Goal: Use online tool/utility: Use online tool/utility

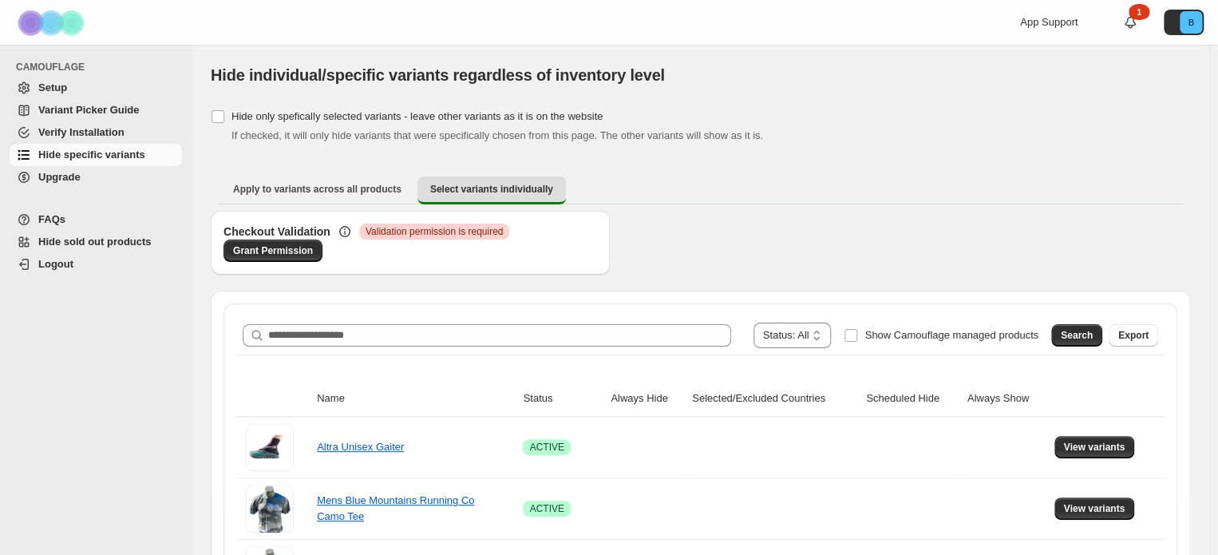
click at [694, 319] on div "**********" at bounding box center [700, 335] width 928 height 38
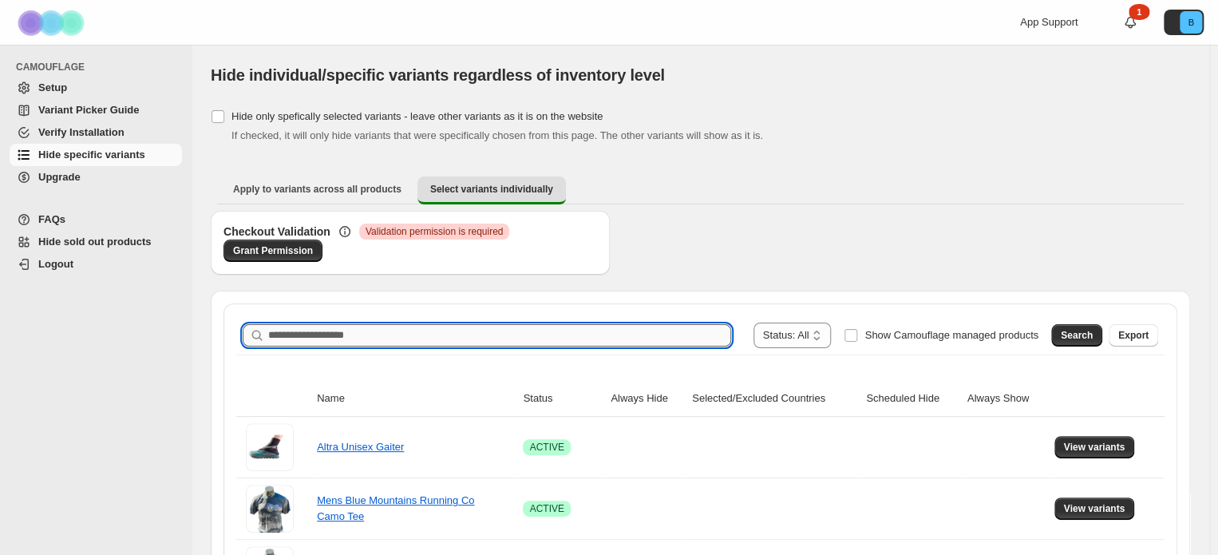
click at [687, 334] on input "Search product name" at bounding box center [499, 335] width 463 height 22
paste input "**********"
type input "**********"
click at [1089, 330] on span "Search" at bounding box center [1077, 335] width 32 height 13
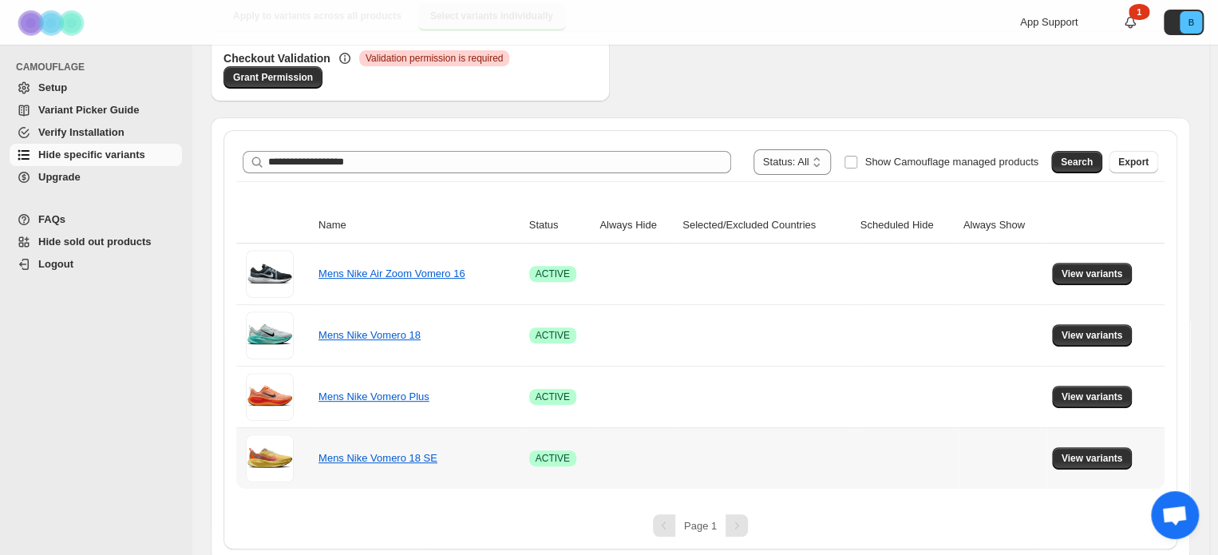
scroll to position [179, 0]
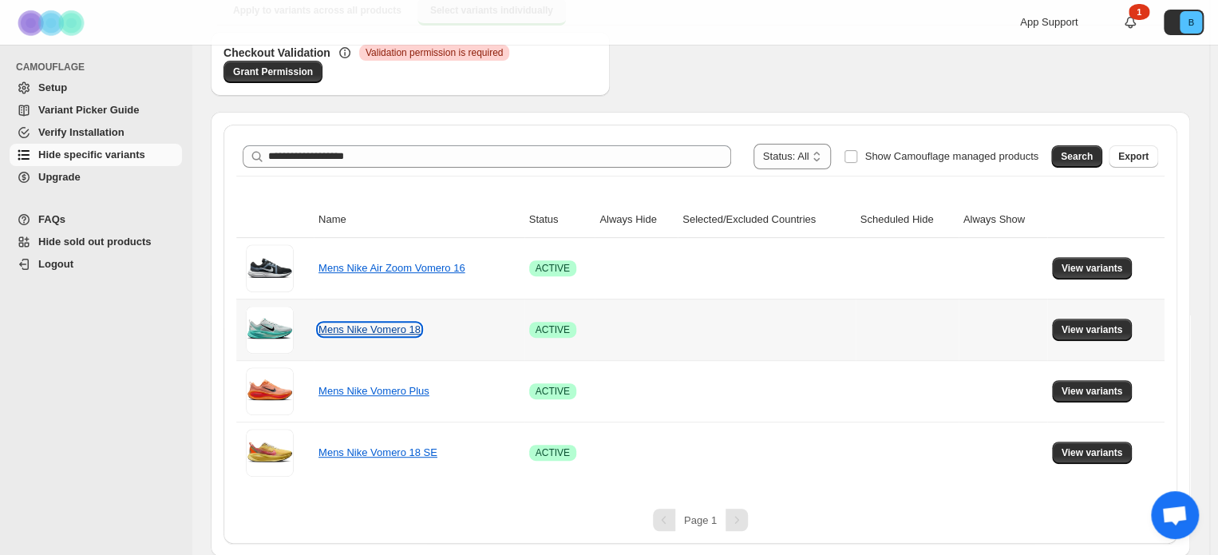
click at [402, 330] on link "Mens Nike Vomero 18" at bounding box center [370, 329] width 102 height 12
click at [1098, 325] on span "View variants" at bounding box center [1092, 329] width 61 height 13
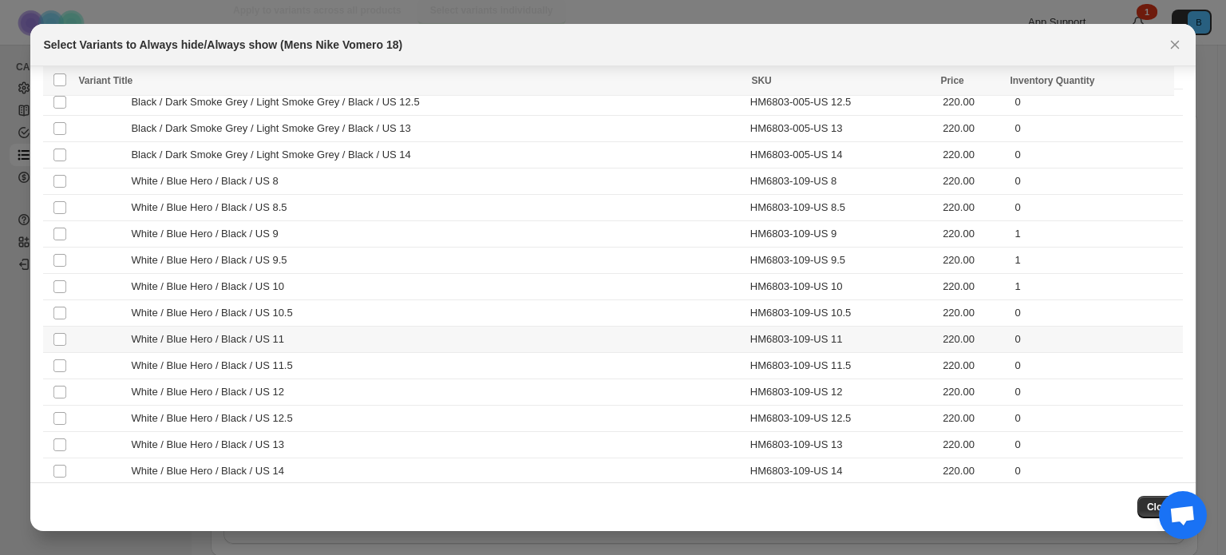
scroll to position [2856, 0]
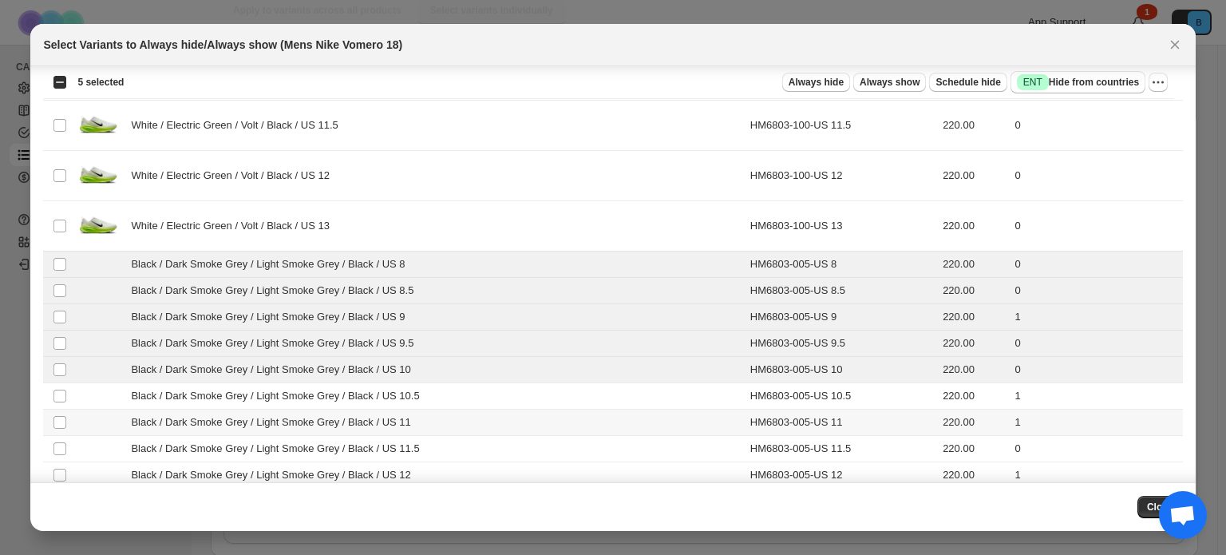
click at [65, 410] on td "Select product variant" at bounding box center [58, 423] width 30 height 26
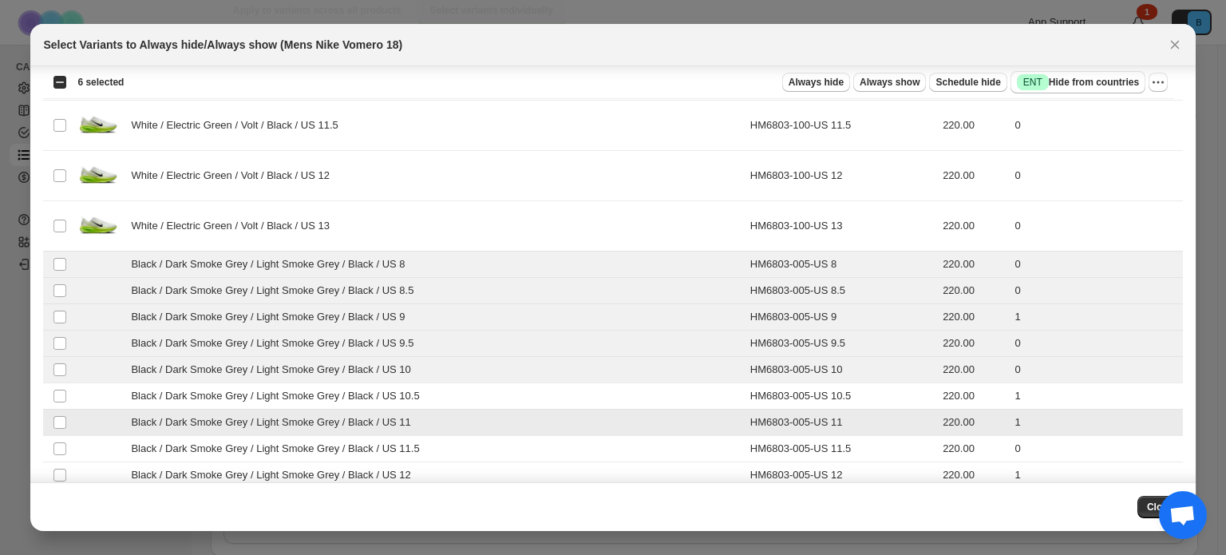
click at [58, 394] on td "Select product variant" at bounding box center [58, 396] width 30 height 26
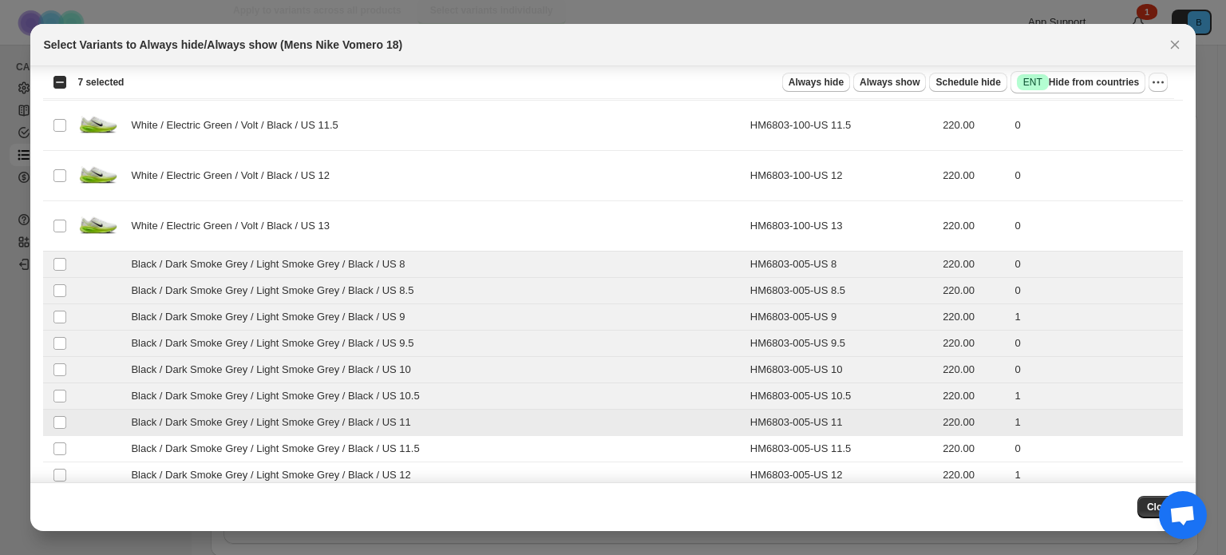
click at [58, 419] on td "Select product variant" at bounding box center [58, 423] width 30 height 26
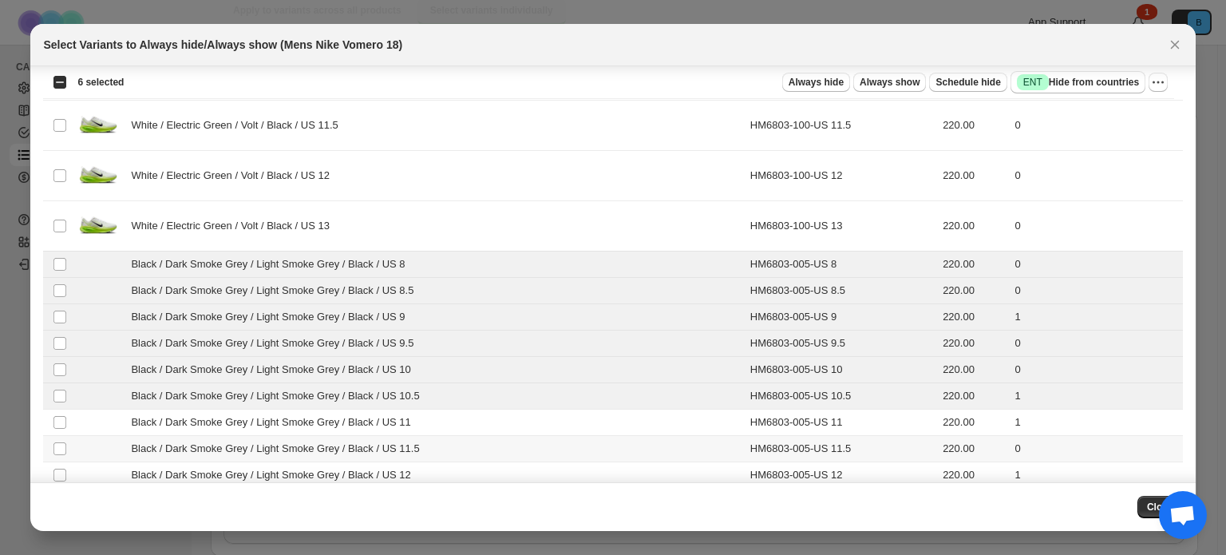
click at [59, 436] on td "Select product variant" at bounding box center [58, 449] width 30 height 26
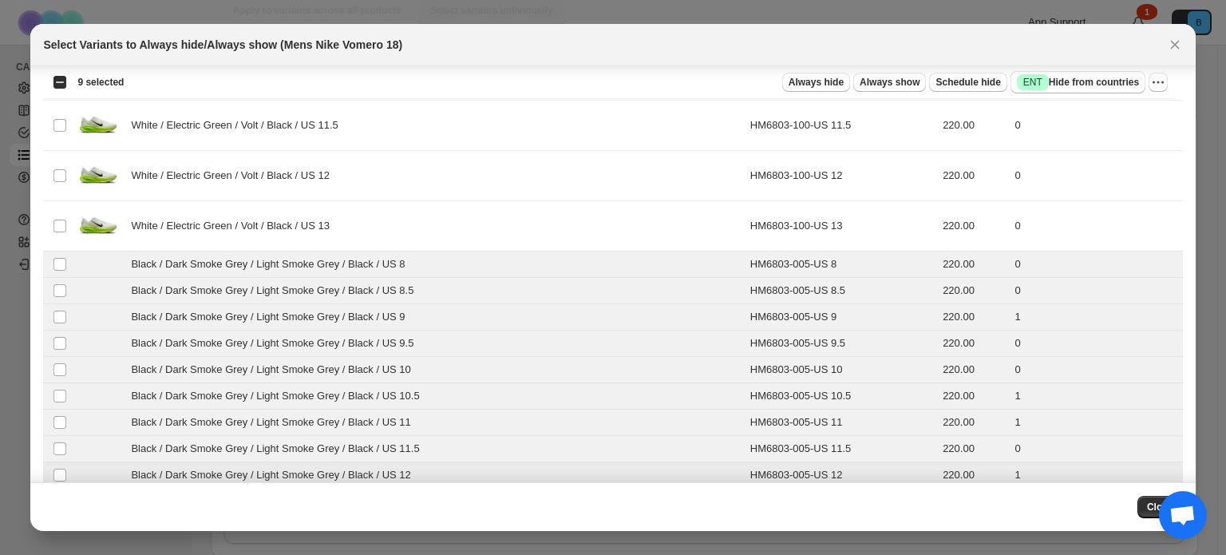
scroll to position [2936, 0]
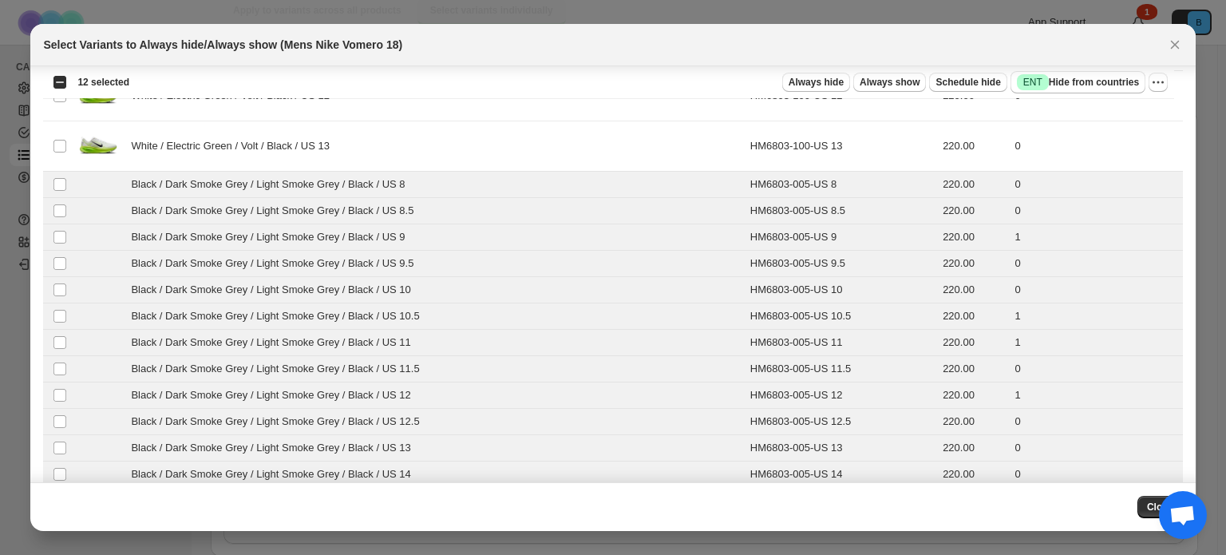
click at [61, 488] on td "Select product variant" at bounding box center [58, 501] width 30 height 26
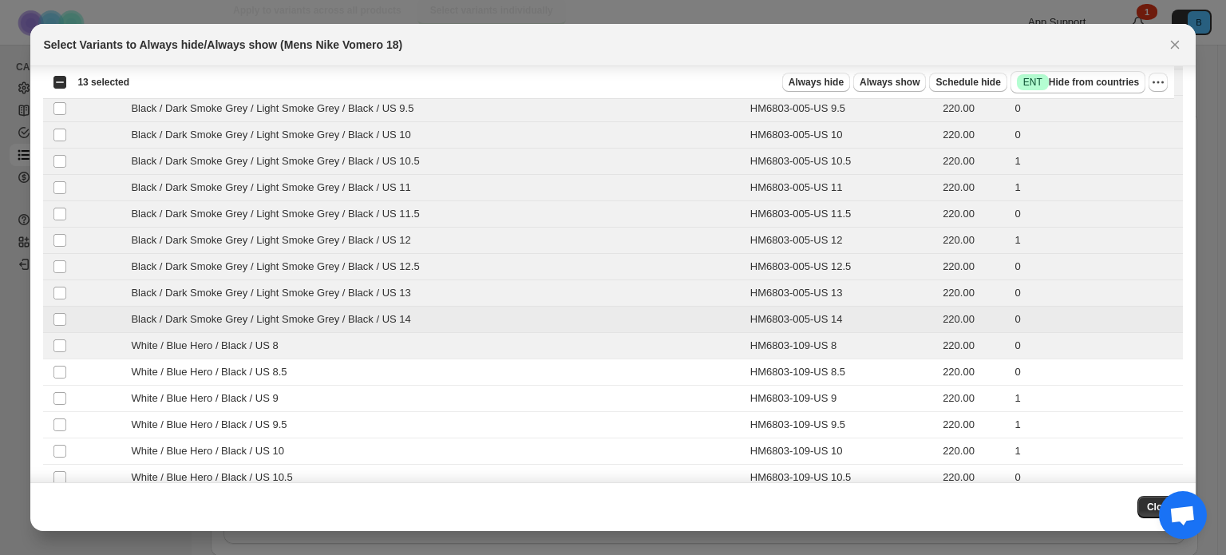
scroll to position [3096, 0]
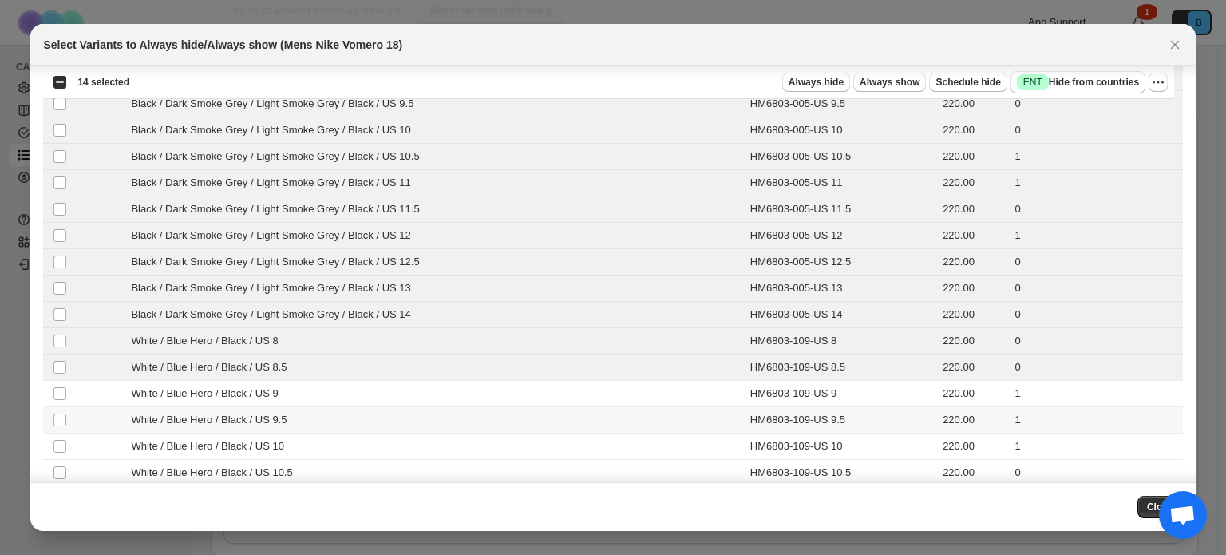
click at [48, 407] on td "Select product variant" at bounding box center [58, 420] width 30 height 26
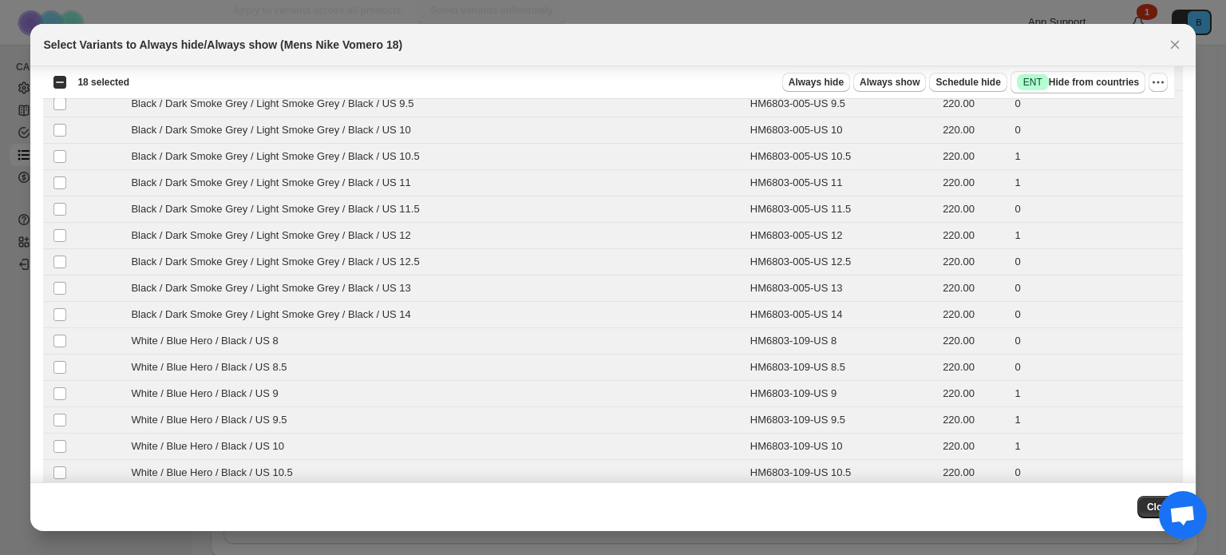
click at [64, 485] on div "Close" at bounding box center [612, 506] width 1165 height 49
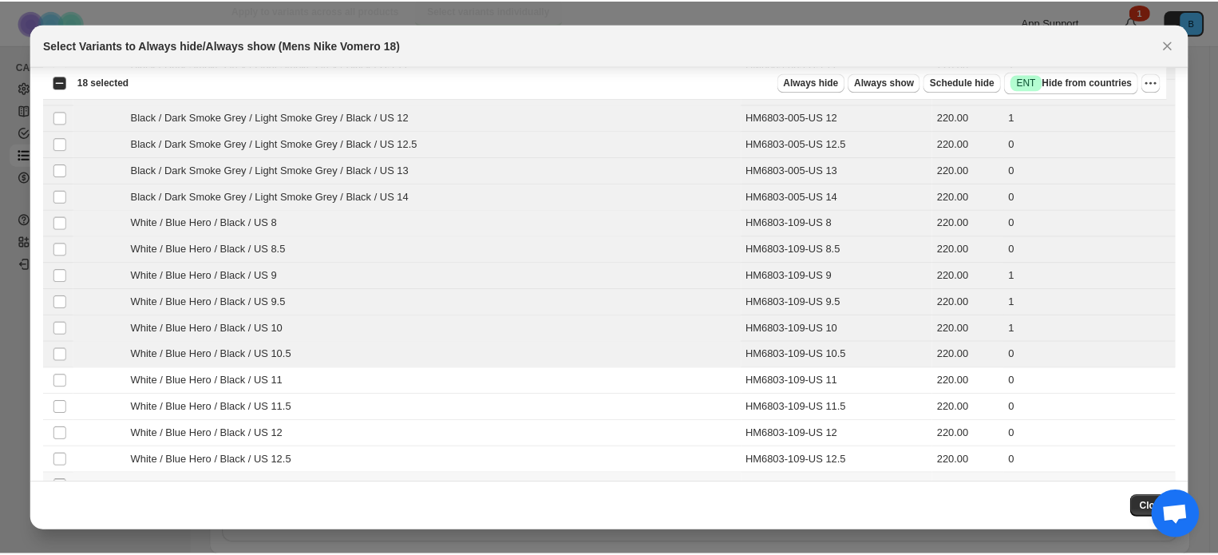
scroll to position [3255, 0]
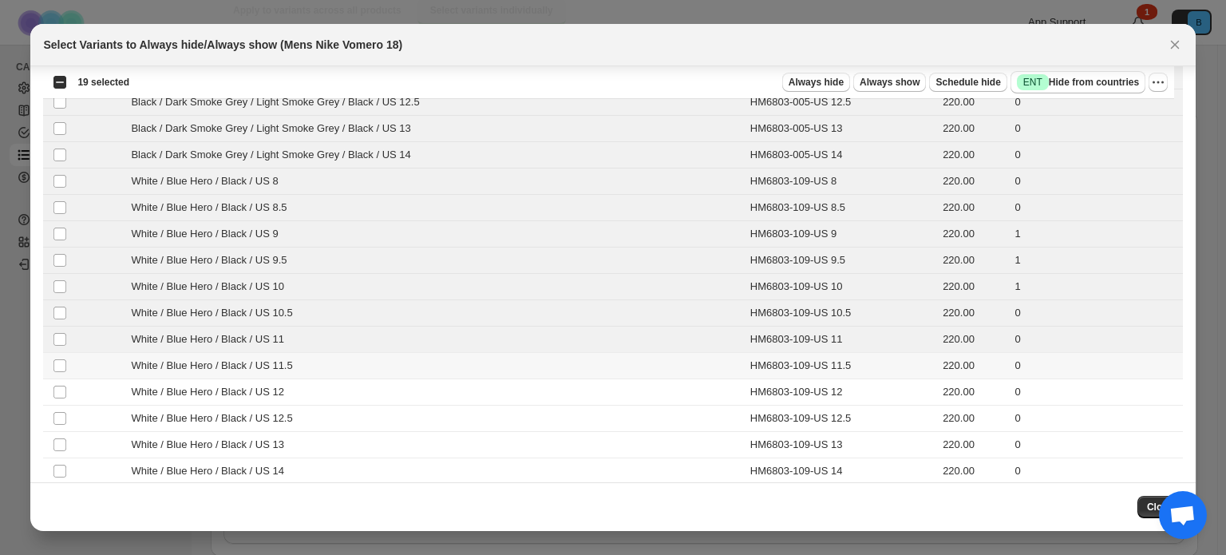
click at [49, 360] on td "Select product variant" at bounding box center [58, 366] width 30 height 26
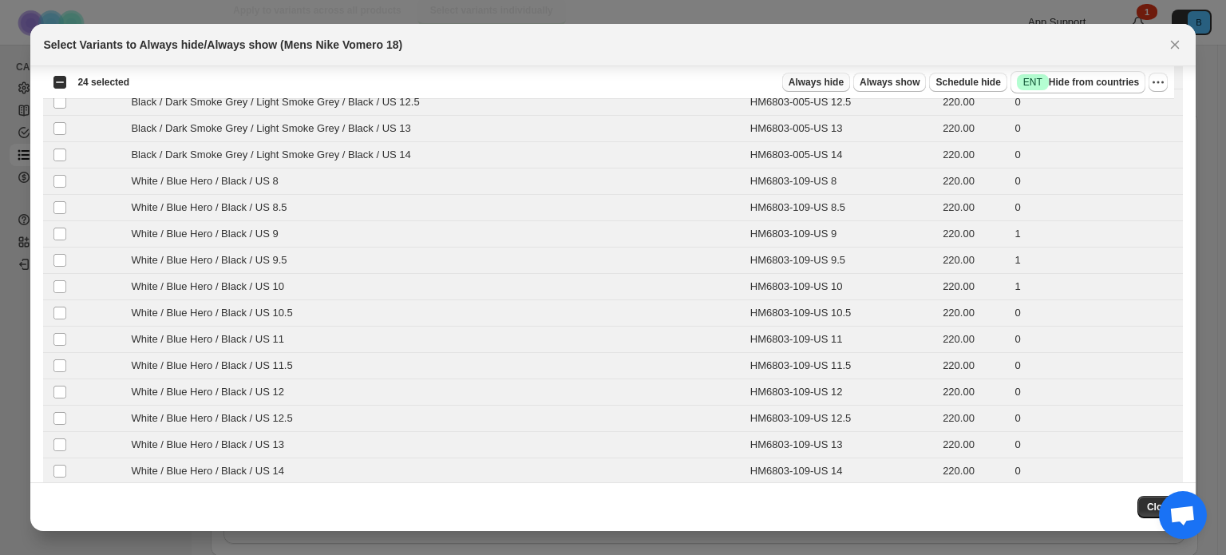
click at [830, 77] on span "Always hide" at bounding box center [816, 82] width 55 height 13
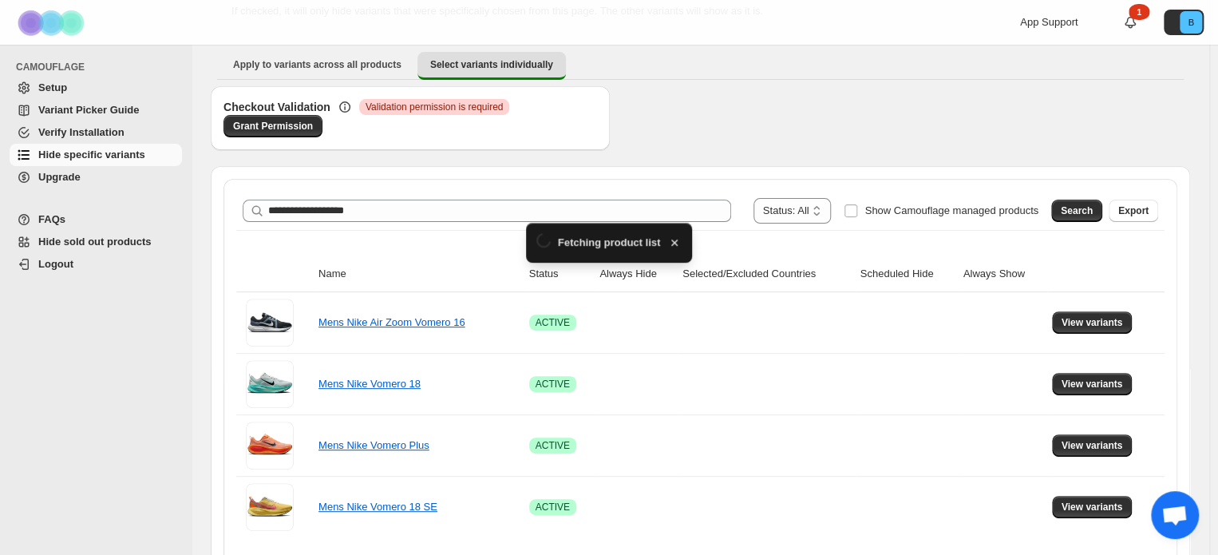
scroll to position [179, 0]
